Goal: Task Accomplishment & Management: Manage account settings

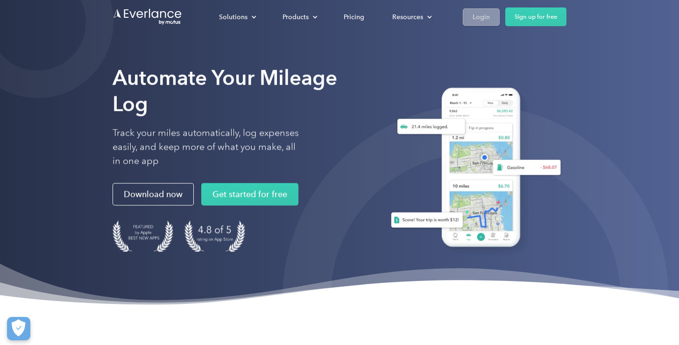
click at [475, 11] on div "Login" at bounding box center [480, 17] width 17 height 12
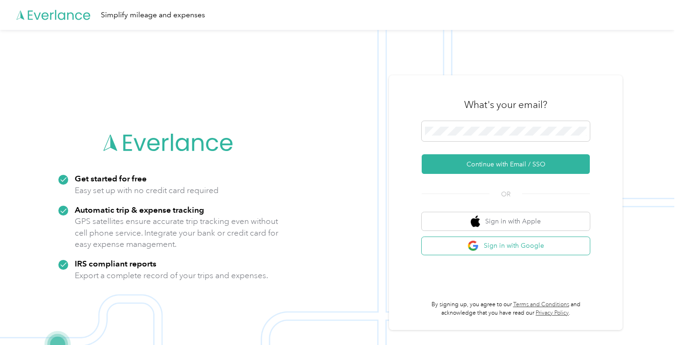
click at [498, 247] on button "Sign in with Google" at bounding box center [506, 246] width 168 height 18
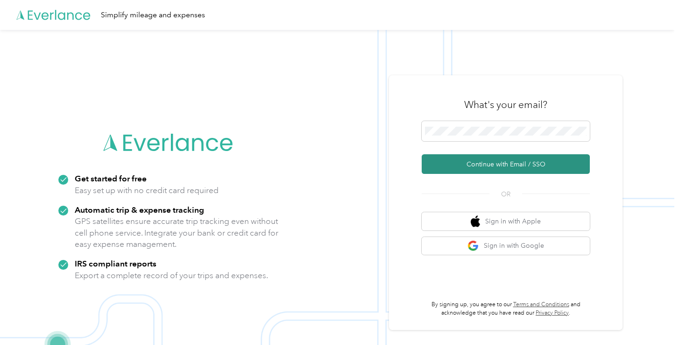
click at [507, 160] on button "Continue with Email / SSO" at bounding box center [506, 164] width 168 height 20
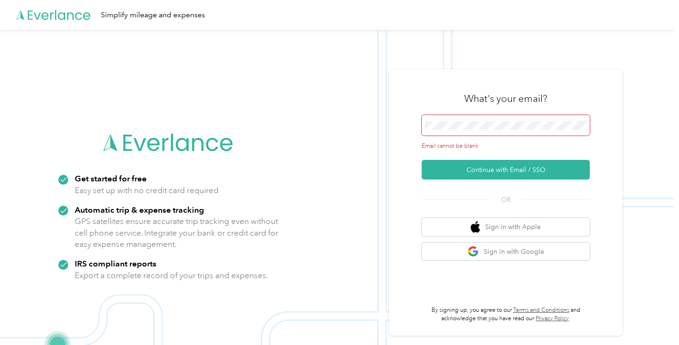
click at [492, 133] on span at bounding box center [506, 125] width 168 height 21
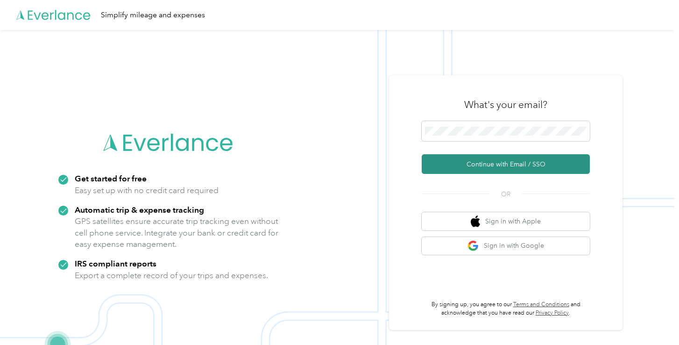
click at [483, 164] on button "Continue with Email / SSO" at bounding box center [506, 164] width 168 height 20
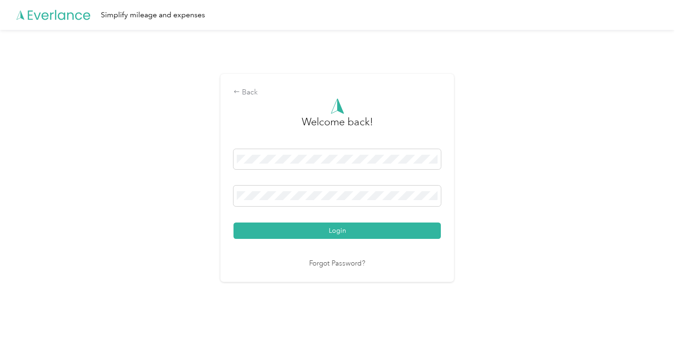
click at [339, 230] on button "Login" at bounding box center [336, 230] width 207 height 16
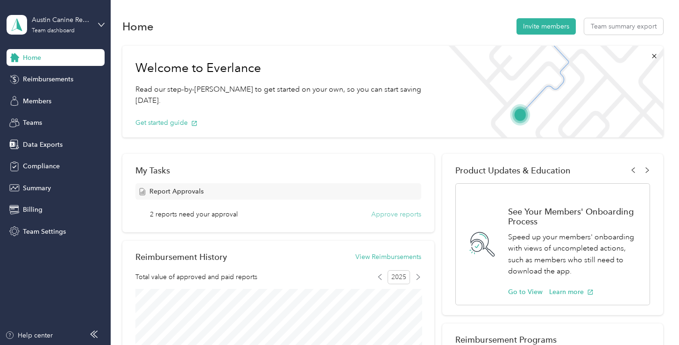
click at [389, 211] on button "Approve reports" at bounding box center [396, 214] width 50 height 10
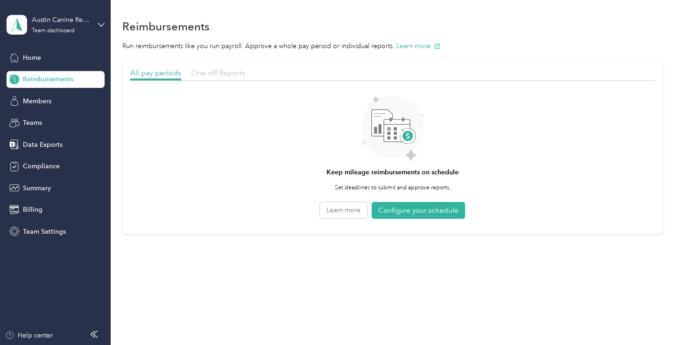
click at [213, 74] on span "One-off Reports" at bounding box center [218, 72] width 54 height 9
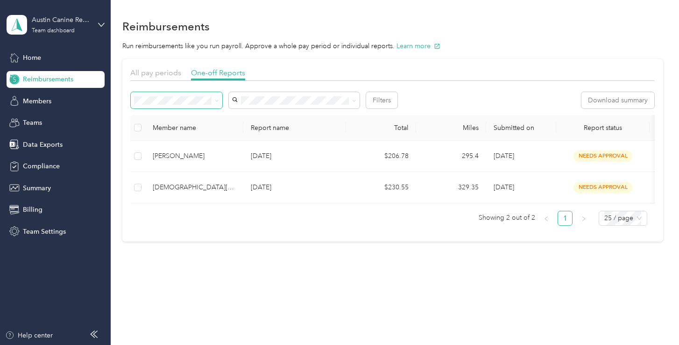
click at [201, 94] on span at bounding box center [177, 100] width 92 height 16
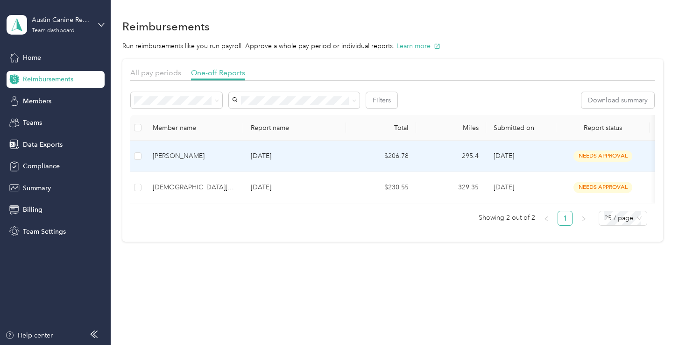
click at [550, 155] on td "8/30/2025" at bounding box center [521, 156] width 70 height 31
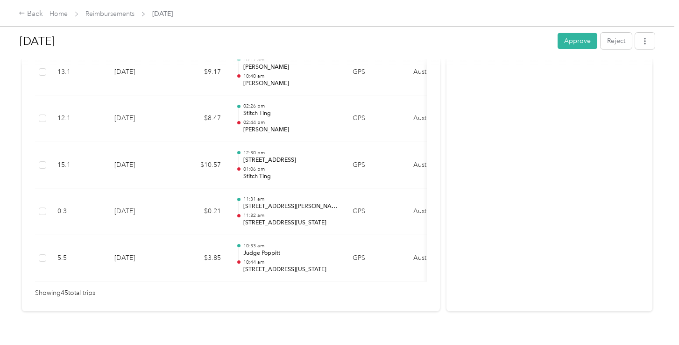
scroll to position [2145, 0]
click at [573, 41] on button "Approve" at bounding box center [577, 41] width 40 height 16
click at [126, 12] on link "Reimbursements" at bounding box center [109, 14] width 49 height 8
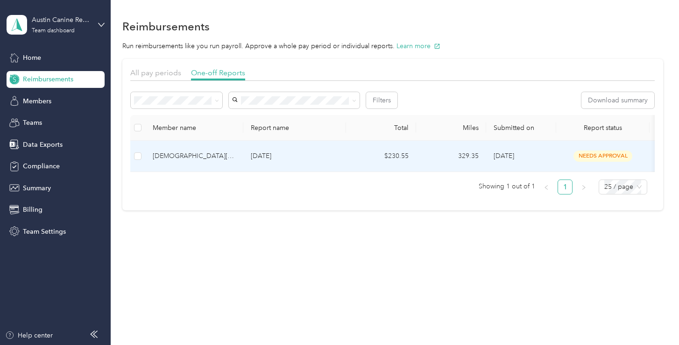
click at [395, 152] on td "$230.55" at bounding box center [381, 156] width 70 height 31
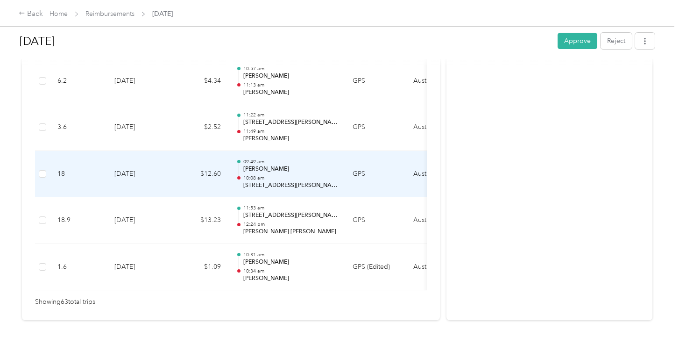
scroll to position [2973, 0]
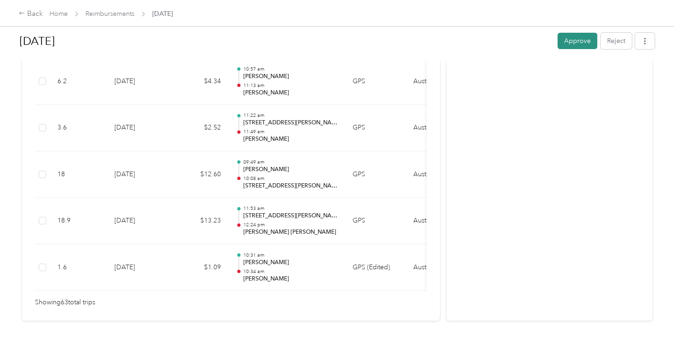
click at [576, 46] on button "Approve" at bounding box center [577, 41] width 40 height 16
click at [55, 13] on link "Home" at bounding box center [58, 14] width 18 height 8
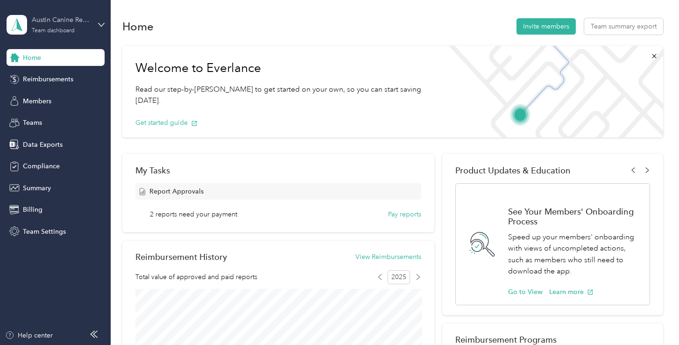
click at [70, 31] on div "Team dashboard" at bounding box center [53, 31] width 43 height 6
click at [64, 97] on div "Personal dashboard" at bounding box center [43, 97] width 59 height 10
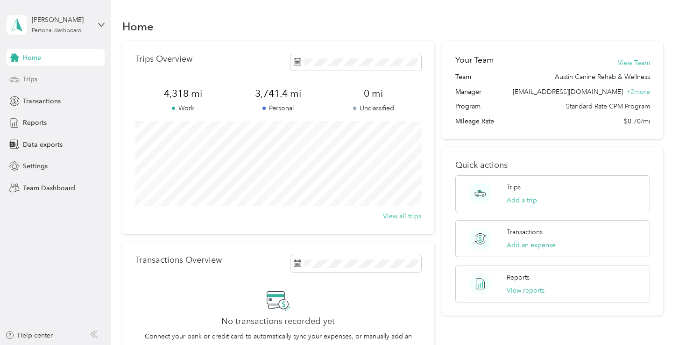
click at [60, 79] on div "Trips" at bounding box center [56, 79] width 98 height 17
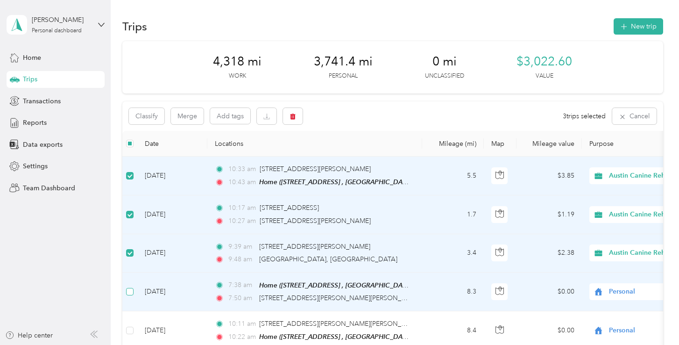
click at [130, 292] on span at bounding box center [129, 291] width 7 height 7
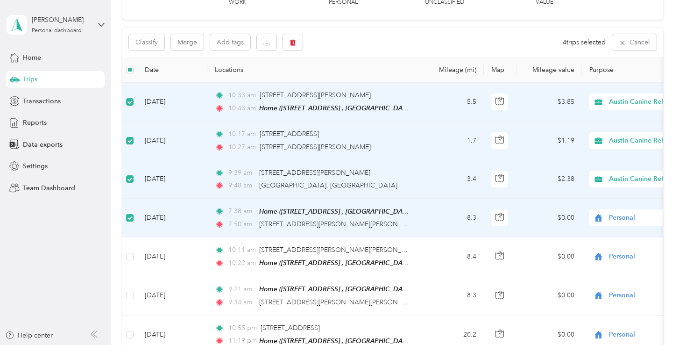
scroll to position [150, 0]
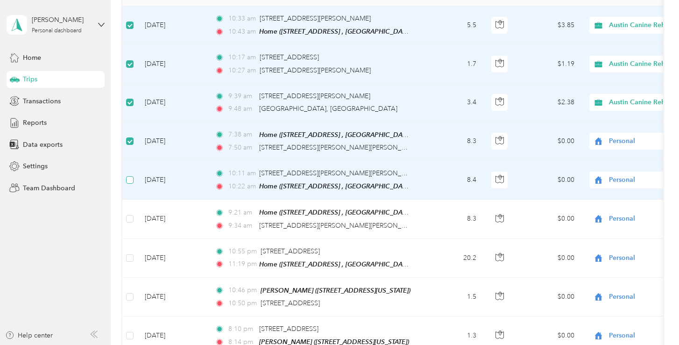
click at [130, 180] on span at bounding box center [129, 179] width 7 height 7
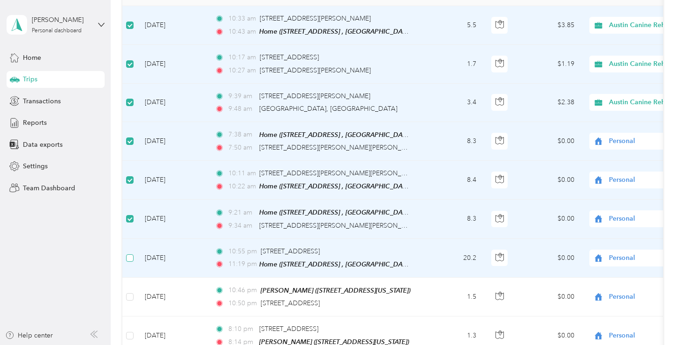
click at [131, 257] on span at bounding box center [129, 257] width 7 height 7
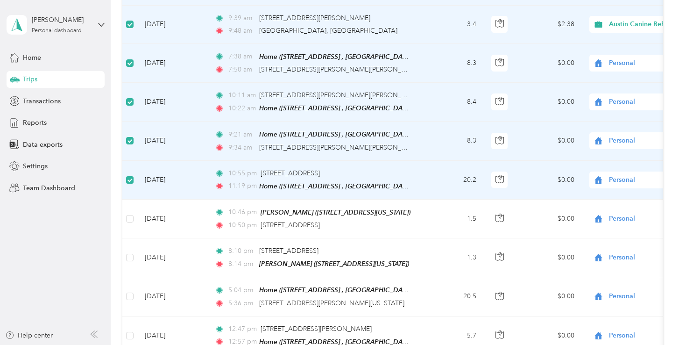
scroll to position [251, 0]
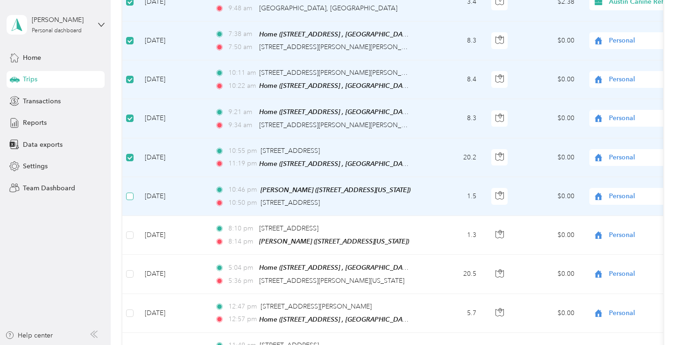
click at [129, 198] on label at bounding box center [129, 196] width 7 height 10
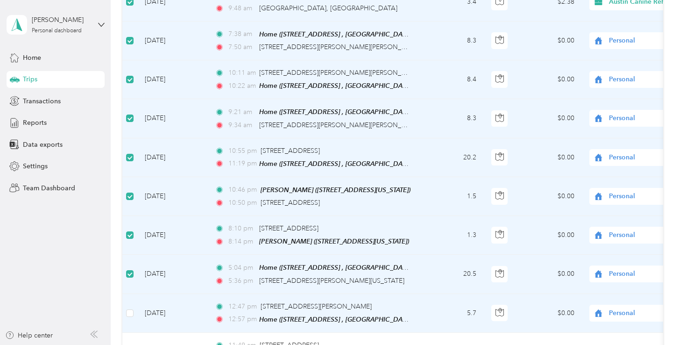
click at [129, 315] on td at bounding box center [129, 313] width 15 height 39
click at [130, 312] on label at bounding box center [129, 313] width 7 height 10
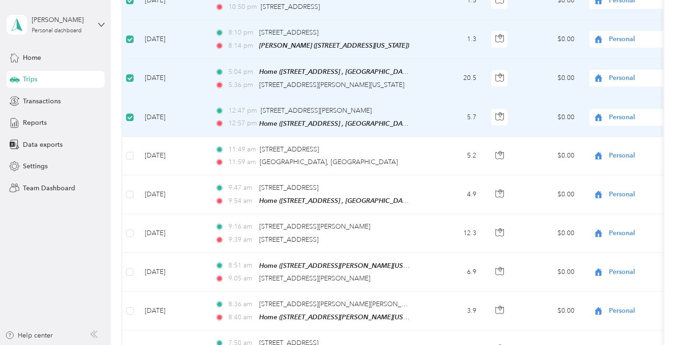
scroll to position [453, 0]
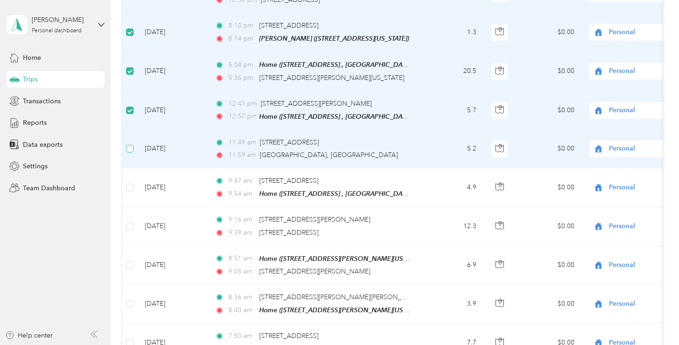
click at [134, 145] on span at bounding box center [129, 148] width 7 height 7
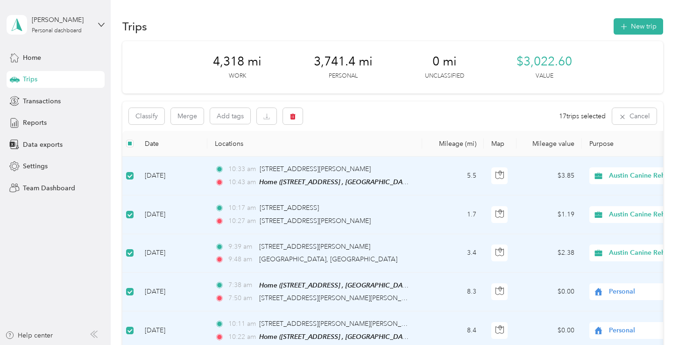
scroll to position [0, 0]
click at [292, 115] on icon "button" at bounding box center [292, 116] width 7 height 7
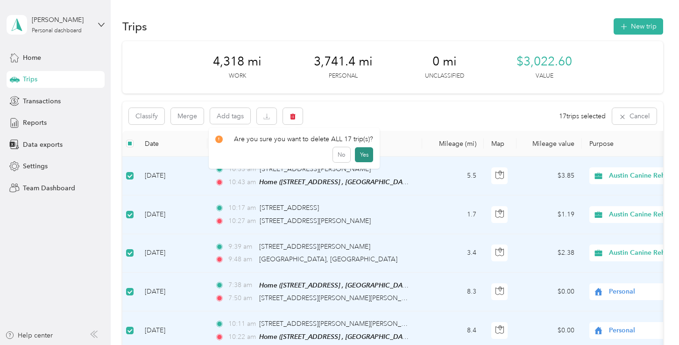
click at [363, 150] on button "Yes" at bounding box center [364, 154] width 18 height 15
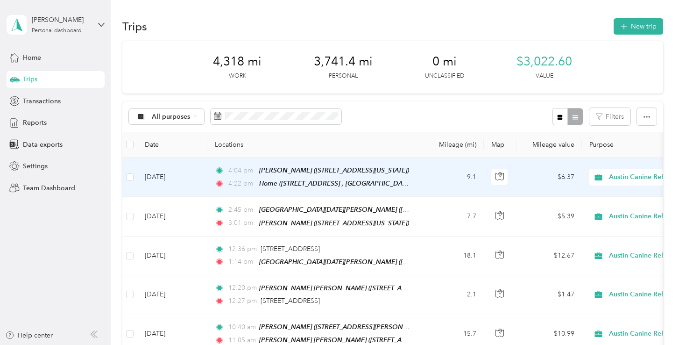
click at [617, 173] on span "Austin Canine Rehab & Wellness" at bounding box center [658, 177] width 99 height 10
click at [606, 208] on span "Personal" at bounding box center [641, 210] width 111 height 10
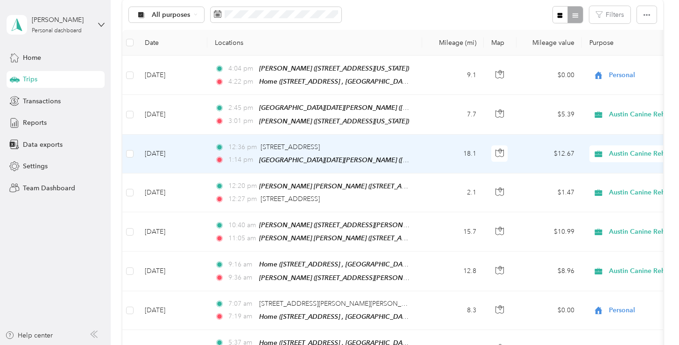
scroll to position [126, 0]
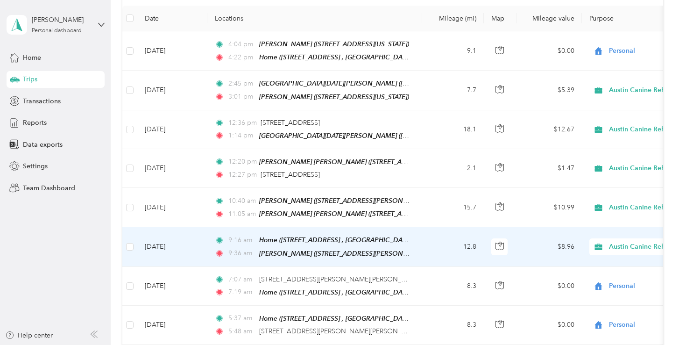
click at [613, 242] on span "Austin Canine Rehab & Wellness" at bounding box center [658, 246] width 99 height 10
click at [591, 274] on span "Personal" at bounding box center [641, 276] width 111 height 10
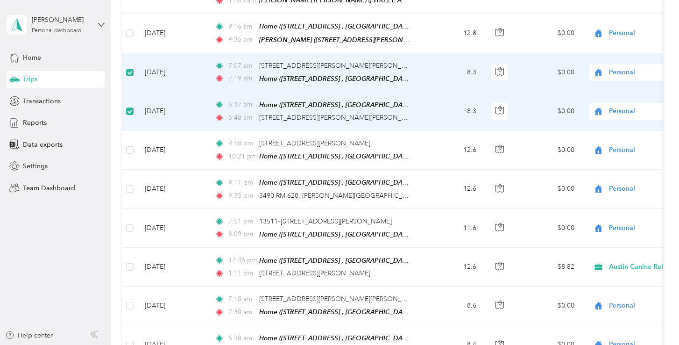
scroll to position [350, 0]
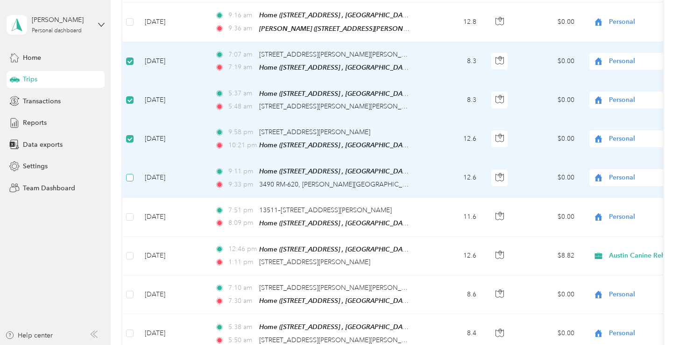
click at [130, 174] on span at bounding box center [129, 177] width 7 height 7
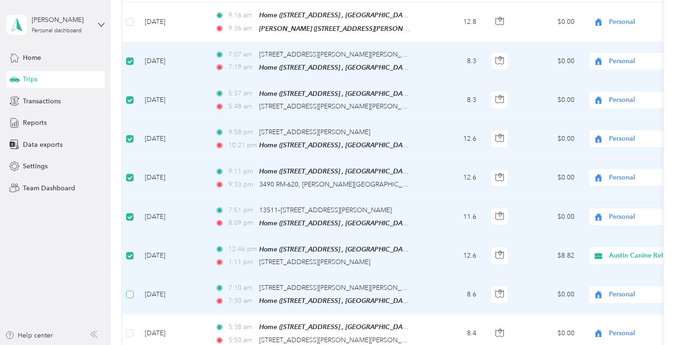
click at [130, 290] on span at bounding box center [129, 293] width 7 height 7
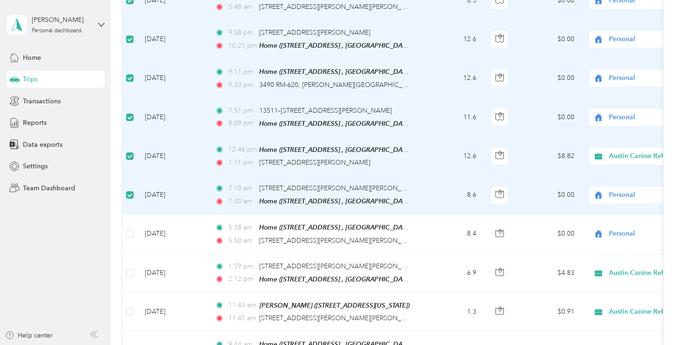
scroll to position [496, 0]
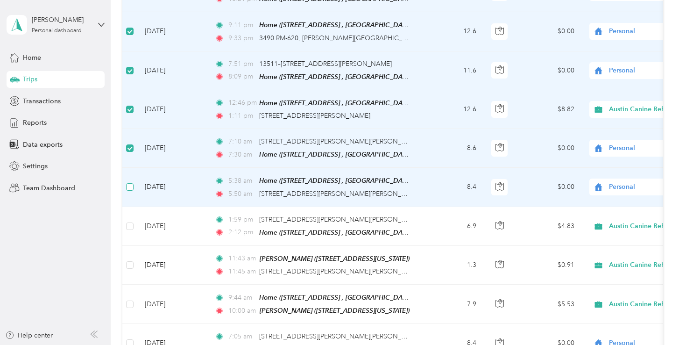
click at [132, 183] on span at bounding box center [129, 186] width 7 height 7
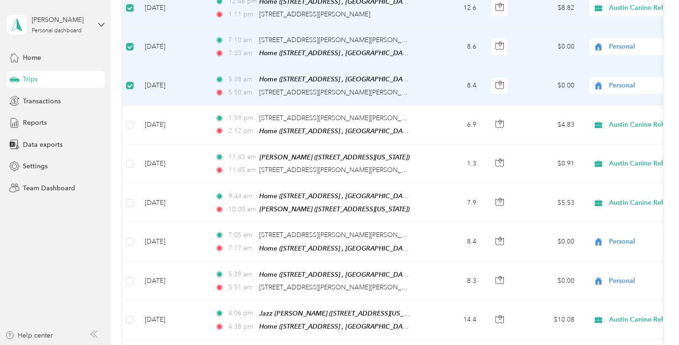
scroll to position [600, 0]
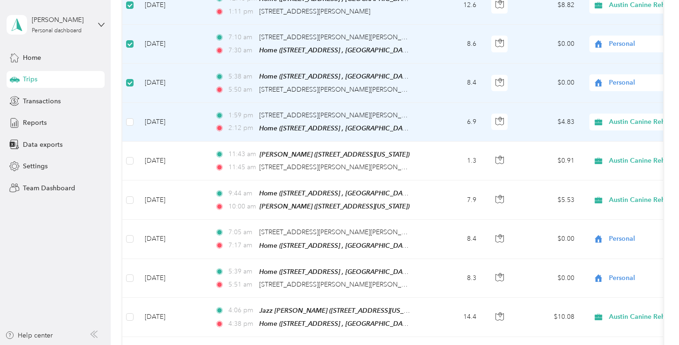
click at [627, 117] on span "Austin Canine Rehab & Wellness" at bounding box center [658, 122] width 99 height 10
click at [607, 147] on span "Personal" at bounding box center [641, 146] width 111 height 10
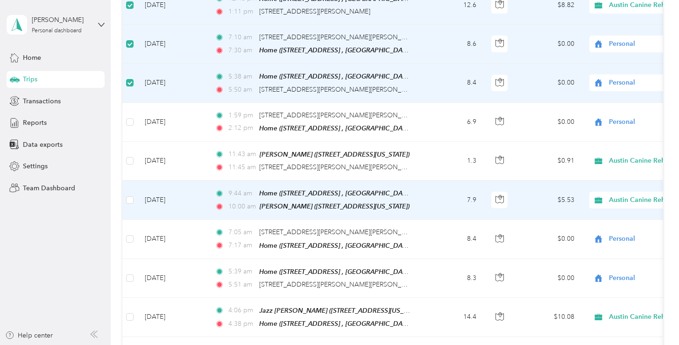
click at [612, 195] on span "Austin Canine Rehab & Wellness" at bounding box center [658, 200] width 99 height 10
click at [595, 225] on li "Personal" at bounding box center [633, 223] width 140 height 16
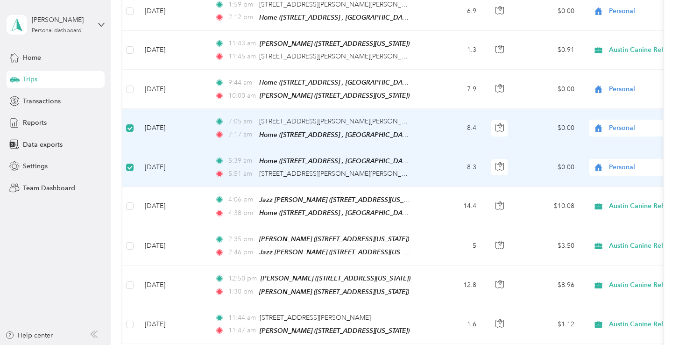
scroll to position [811, 0]
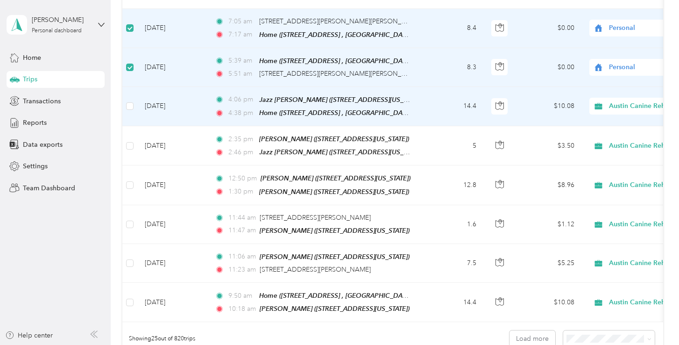
click at [604, 102] on icon at bounding box center [598, 105] width 12 height 7
click at [596, 127] on span "Personal" at bounding box center [641, 128] width 111 height 10
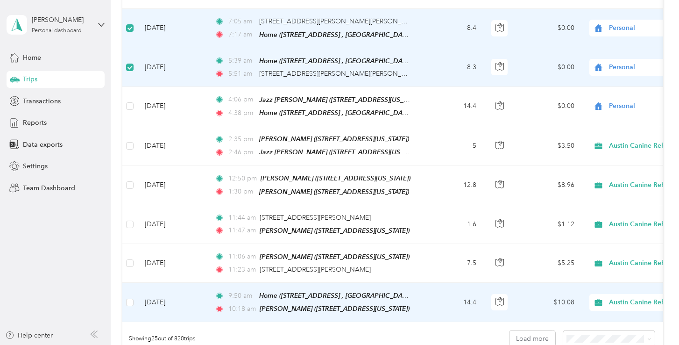
click at [608, 297] on span "Austin Canine Rehab & Wellness" at bounding box center [646, 302] width 109 height 10
click at [592, 322] on span "Personal" at bounding box center [641, 320] width 111 height 10
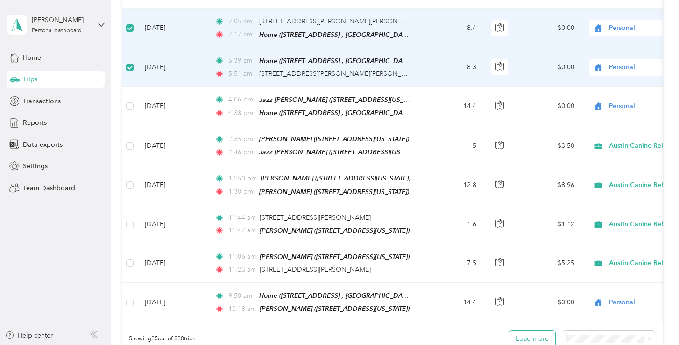
click at [524, 330] on button "Load more" at bounding box center [532, 338] width 46 height 16
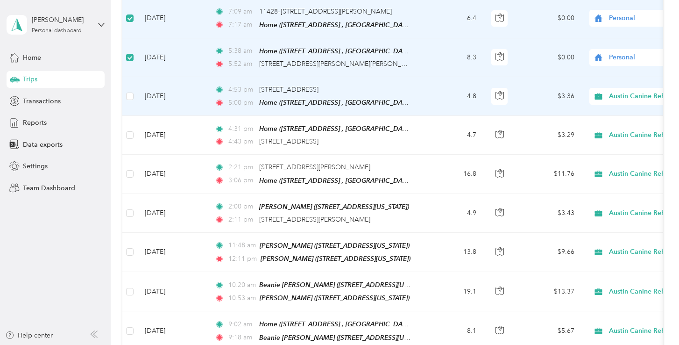
scroll to position [1144, 0]
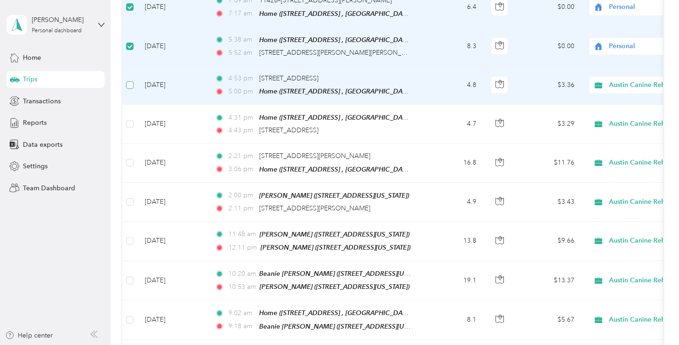
click at [130, 80] on label at bounding box center [129, 85] width 7 height 10
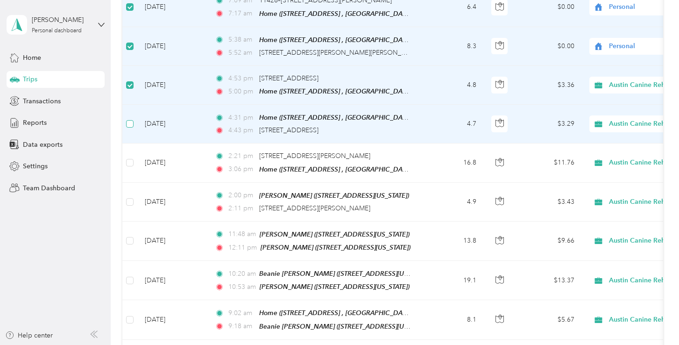
click at [132, 120] on span at bounding box center [129, 123] width 7 height 7
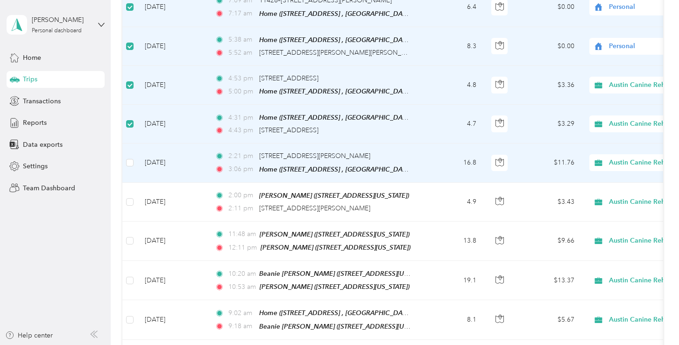
click at [597, 159] on icon at bounding box center [597, 162] width 7 height 7
click at [592, 176] on span "Personal" at bounding box center [641, 178] width 111 height 10
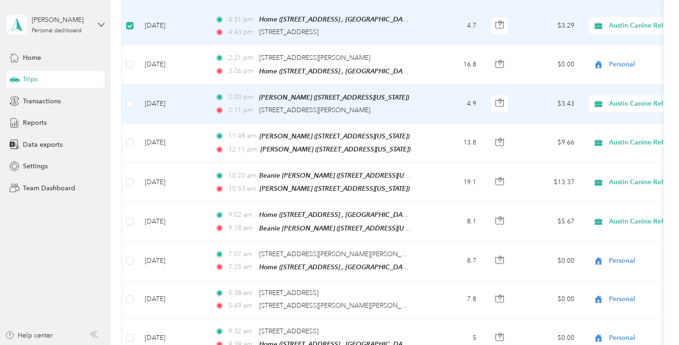
scroll to position [1248, 0]
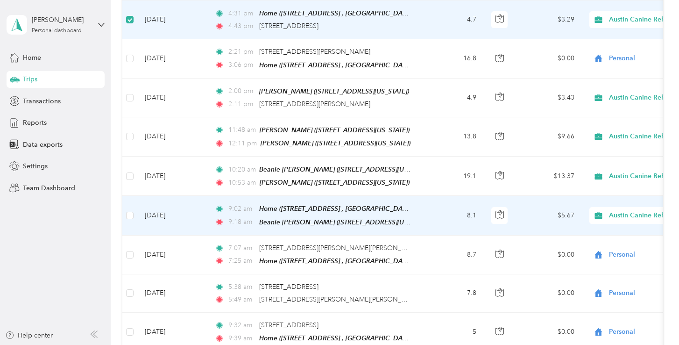
click at [609, 210] on span "Austin Canine Rehab & Wellness" at bounding box center [658, 215] width 99 height 10
click at [600, 225] on span "Personal" at bounding box center [641, 228] width 111 height 10
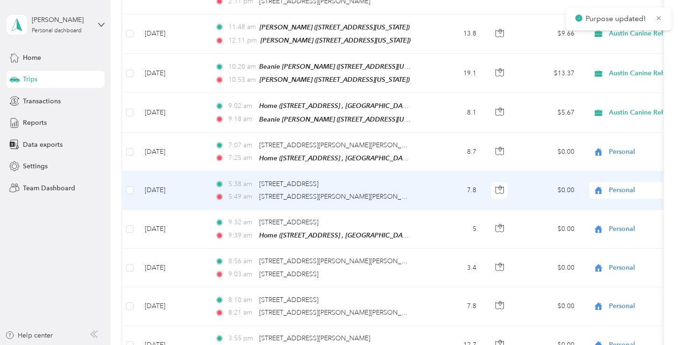
scroll to position [1354, 0]
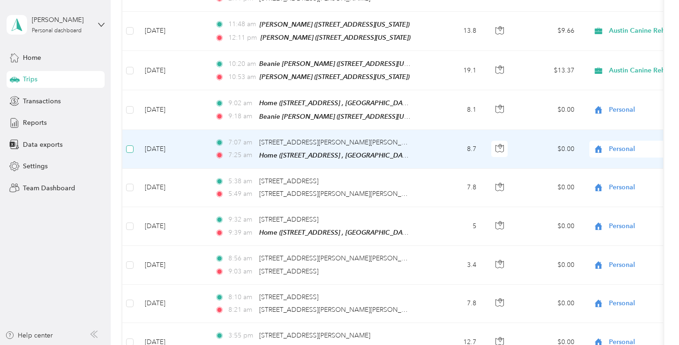
click at [127, 145] on span at bounding box center [129, 148] width 7 height 7
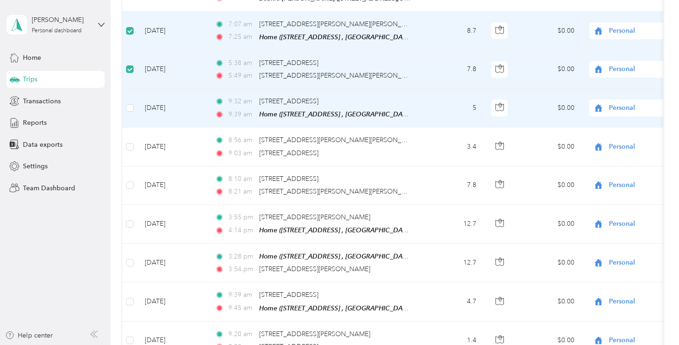
scroll to position [1476, 0]
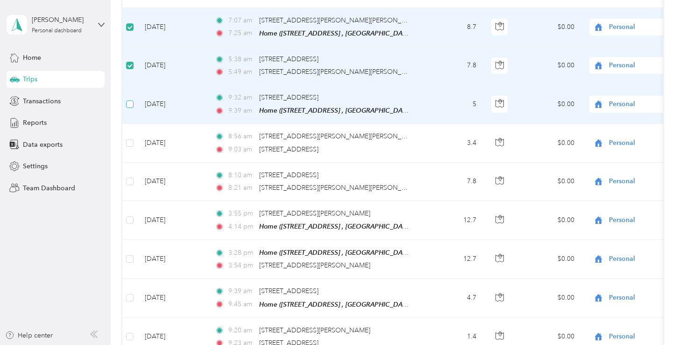
click at [133, 100] on span at bounding box center [129, 103] width 7 height 7
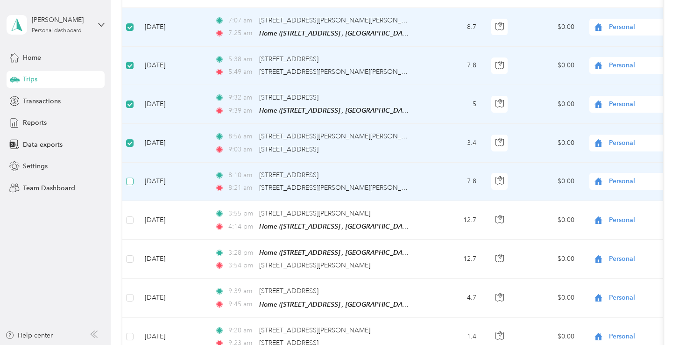
click at [129, 177] on span at bounding box center [129, 180] width 7 height 7
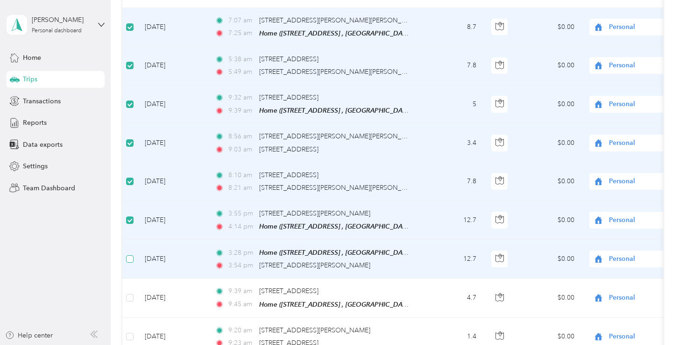
click at [131, 255] on span at bounding box center [129, 258] width 7 height 7
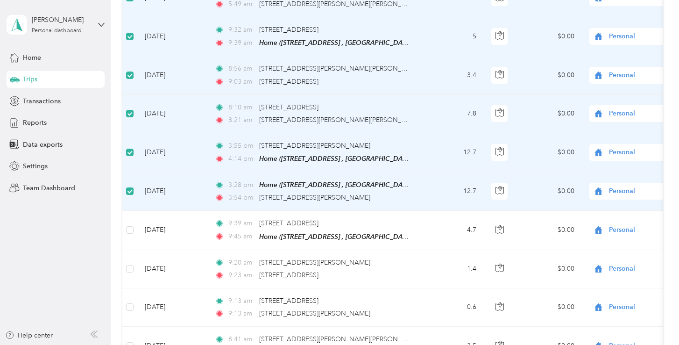
scroll to position [1545, 0]
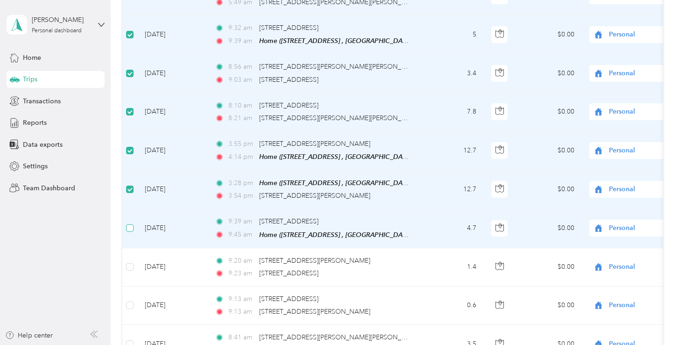
click at [131, 224] on span at bounding box center [129, 227] width 7 height 7
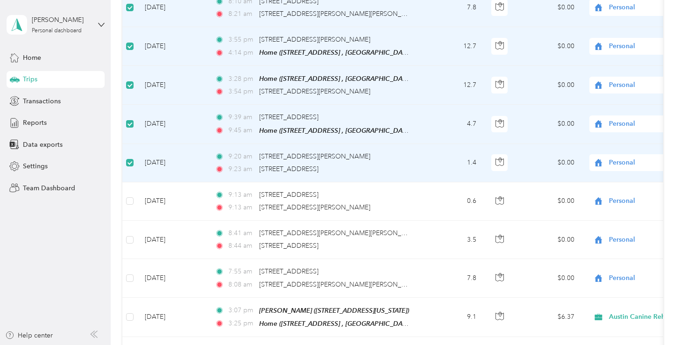
scroll to position [1655, 0]
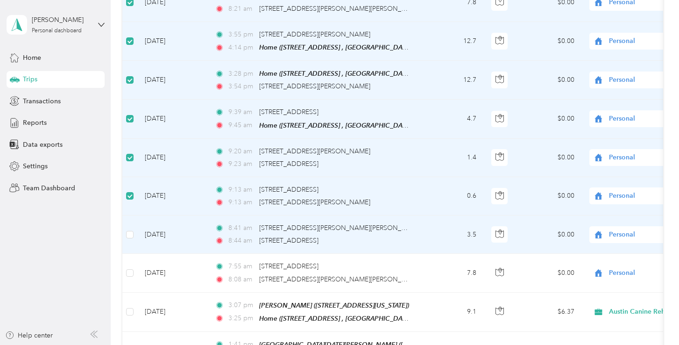
click at [130, 216] on td at bounding box center [129, 234] width 15 height 38
click at [130, 231] on span at bounding box center [129, 234] width 7 height 7
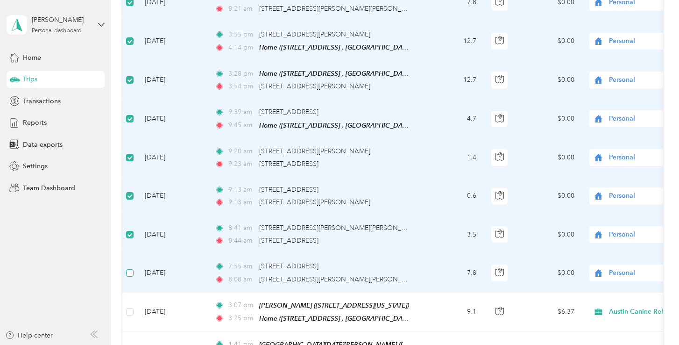
click at [130, 269] on span at bounding box center [129, 272] width 7 height 7
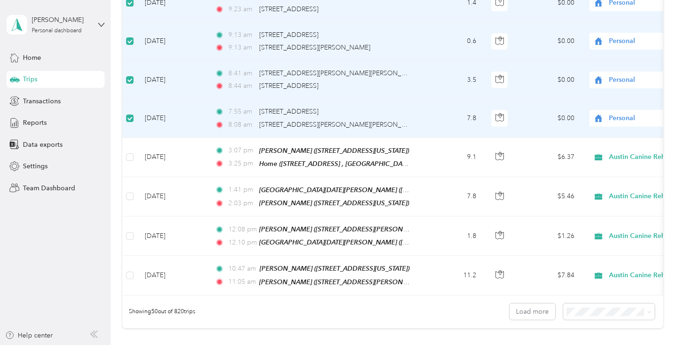
scroll to position [1810, 0]
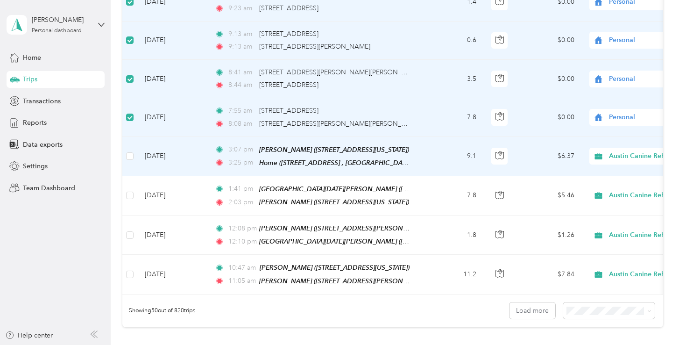
click at [637, 151] on span "Austin Canine Rehab & Wellness" at bounding box center [658, 156] width 99 height 10
click at [606, 163] on span "Personal" at bounding box center [641, 165] width 111 height 10
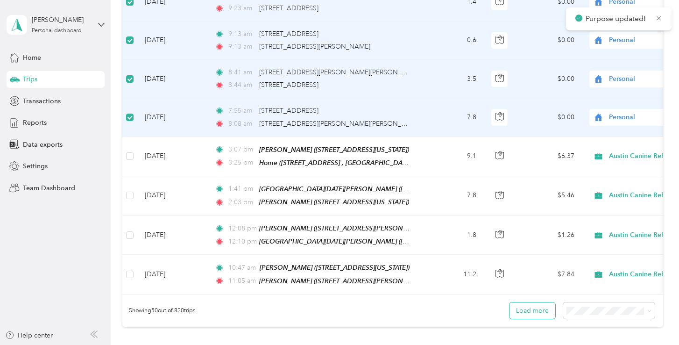
click at [543, 302] on button "Load more" at bounding box center [532, 310] width 46 height 16
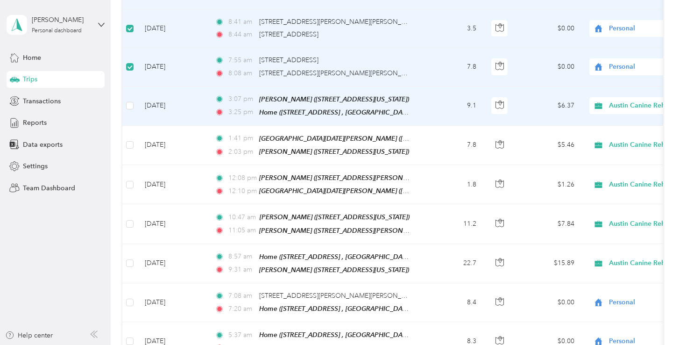
scroll to position [1864, 0]
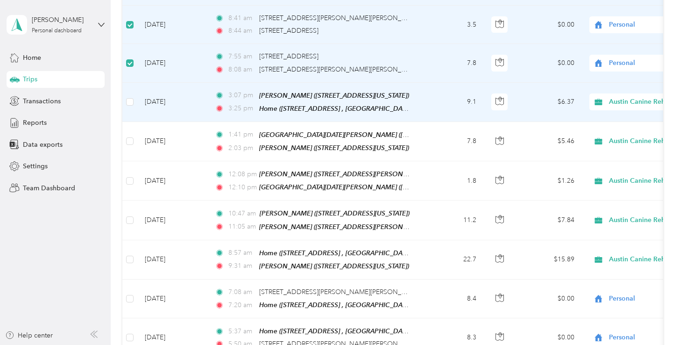
click at [629, 97] on span "Austin Canine Rehab & Wellness" at bounding box center [658, 102] width 99 height 10
click at [612, 105] on li "Personal" at bounding box center [633, 111] width 140 height 16
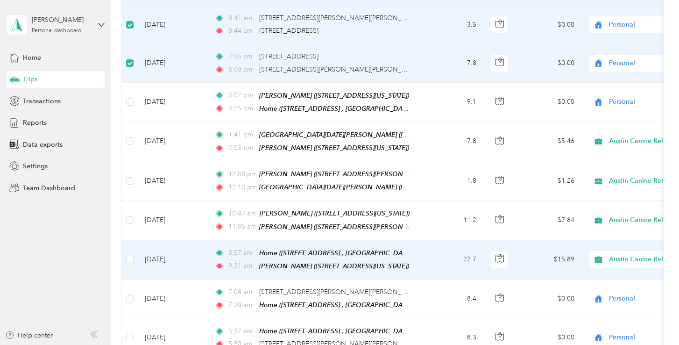
click at [606, 254] on span "Austin Canine Rehab & Wellness" at bounding box center [646, 259] width 109 height 10
click at [596, 262] on span "Personal" at bounding box center [641, 265] width 111 height 10
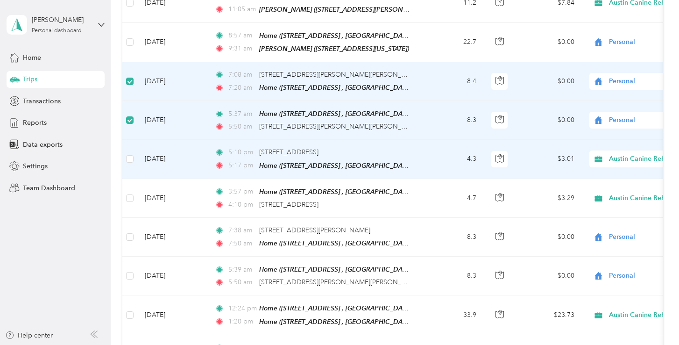
scroll to position [2083, 0]
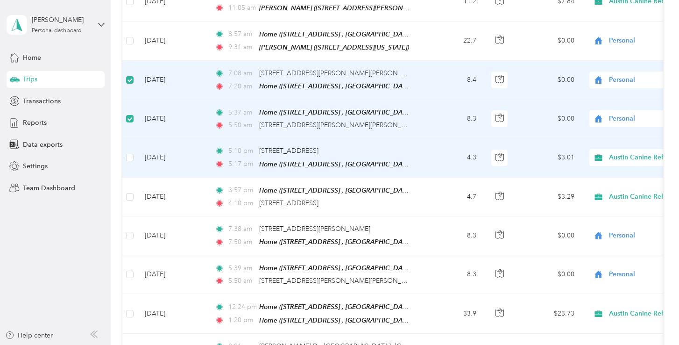
click at [615, 152] on span "Austin Canine Rehab & Wellness" at bounding box center [658, 157] width 99 height 10
click at [603, 159] on span "Personal" at bounding box center [641, 160] width 111 height 10
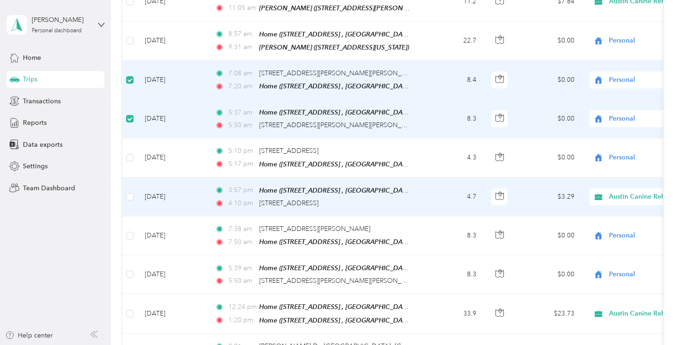
click at [603, 193] on icon at bounding box center [598, 196] width 12 height 7
click at [586, 202] on li "Personal" at bounding box center [633, 199] width 140 height 16
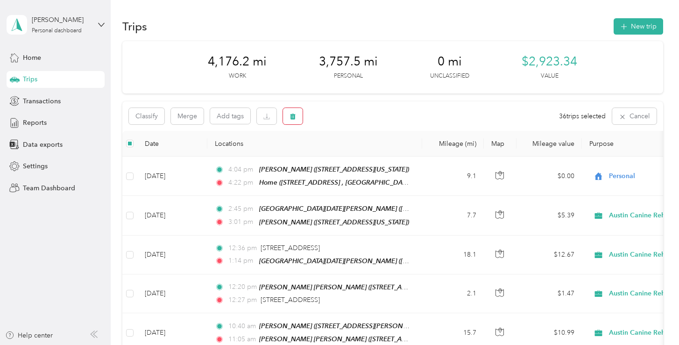
scroll to position [0, 0]
click at [293, 113] on icon "button" at bounding box center [292, 116] width 7 height 7
click at [361, 154] on button "Yes" at bounding box center [364, 154] width 18 height 15
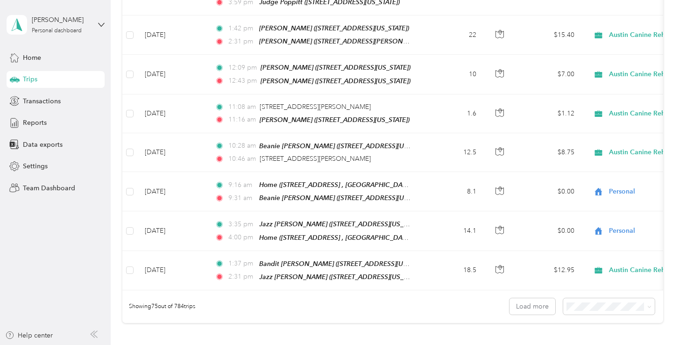
scroll to position [2807, 0]
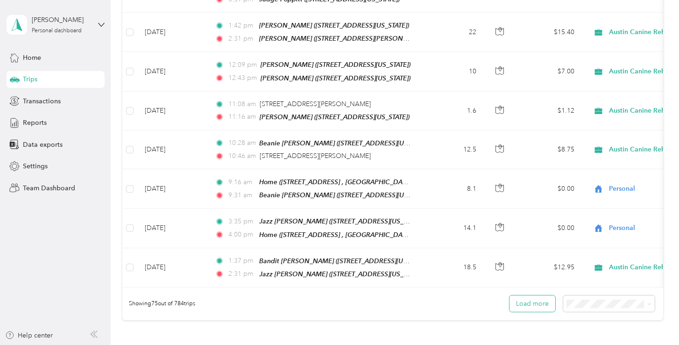
click at [532, 295] on button "Load more" at bounding box center [532, 303] width 46 height 16
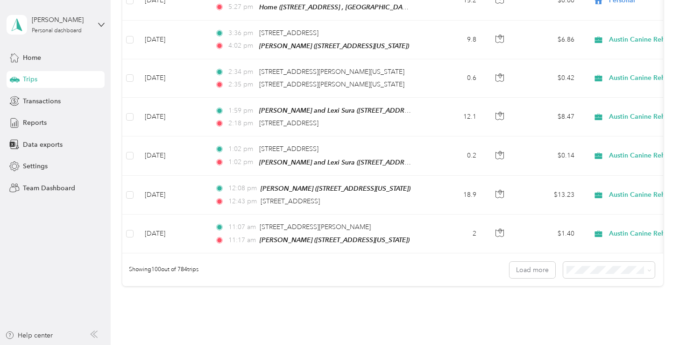
scroll to position [3817, 0]
click at [519, 262] on button "Load more" at bounding box center [532, 270] width 46 height 16
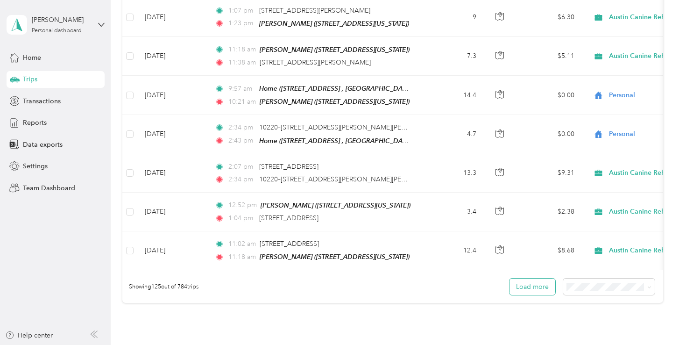
scroll to position [4777, 0]
click at [523, 279] on button "Load more" at bounding box center [532, 287] width 46 height 16
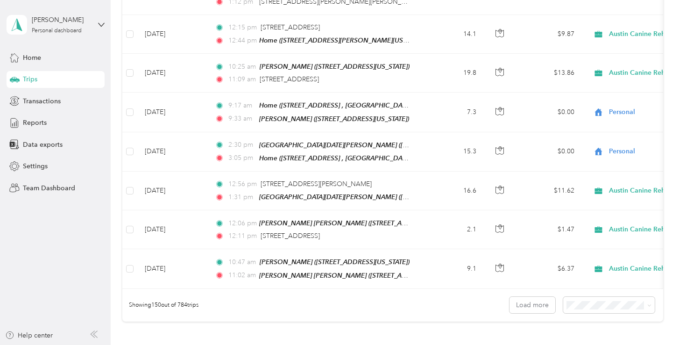
scroll to position [5737, 0]
